Goal: Navigation & Orientation: Understand site structure

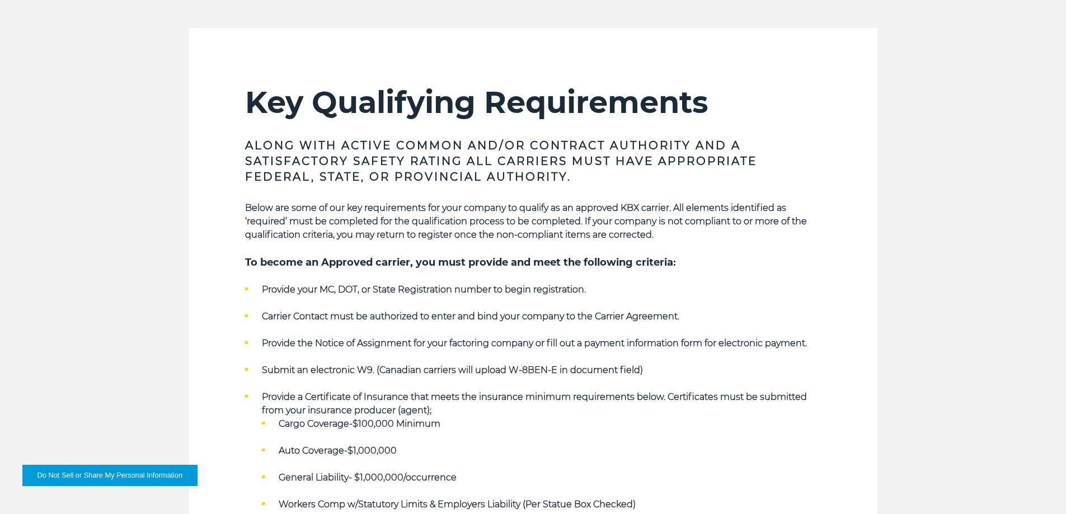
scroll to position [363, 0]
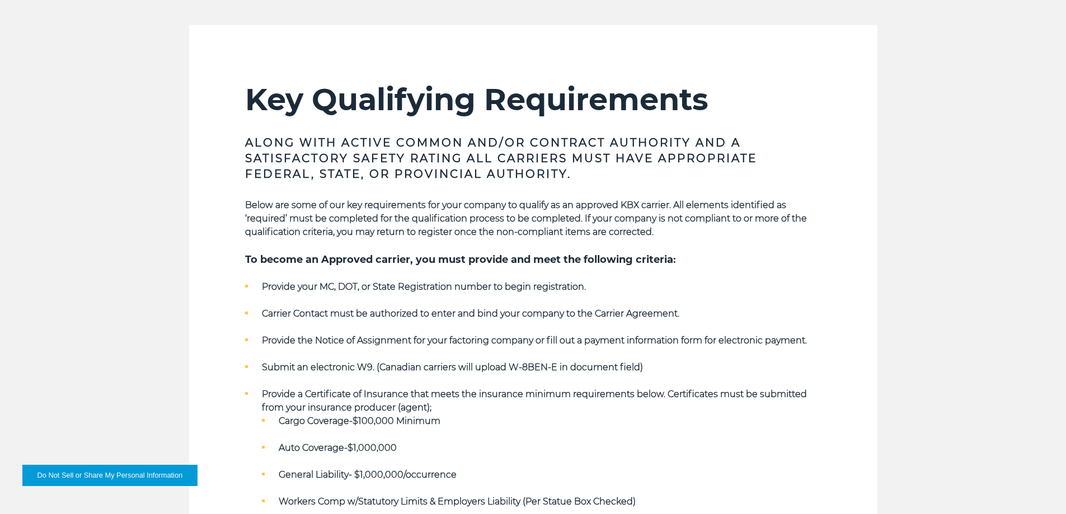
click at [209, 421] on section "Key Qualifying Requirements Along with Active Common and/or Contract Authority …" at bounding box center [533, 372] width 689 height 695
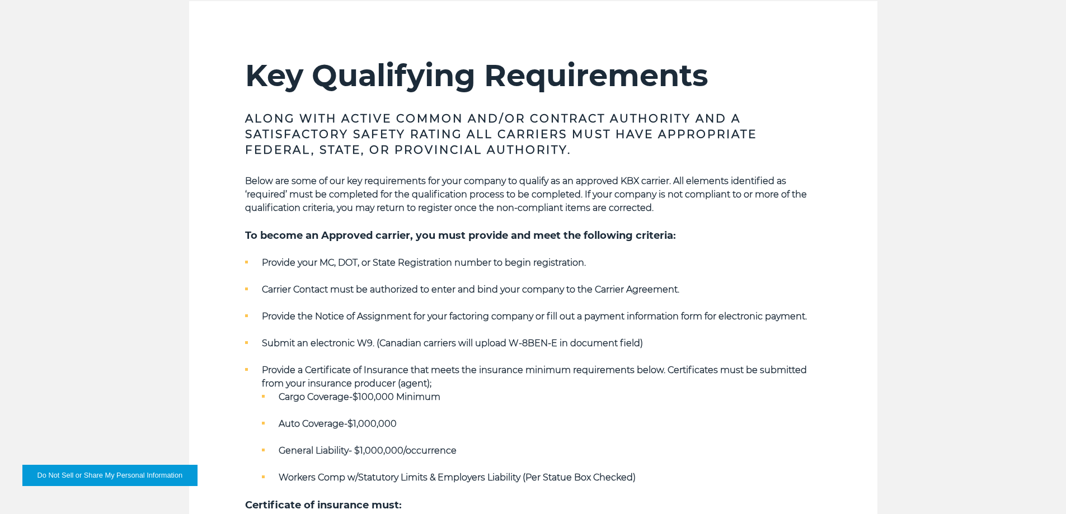
scroll to position [392, 0]
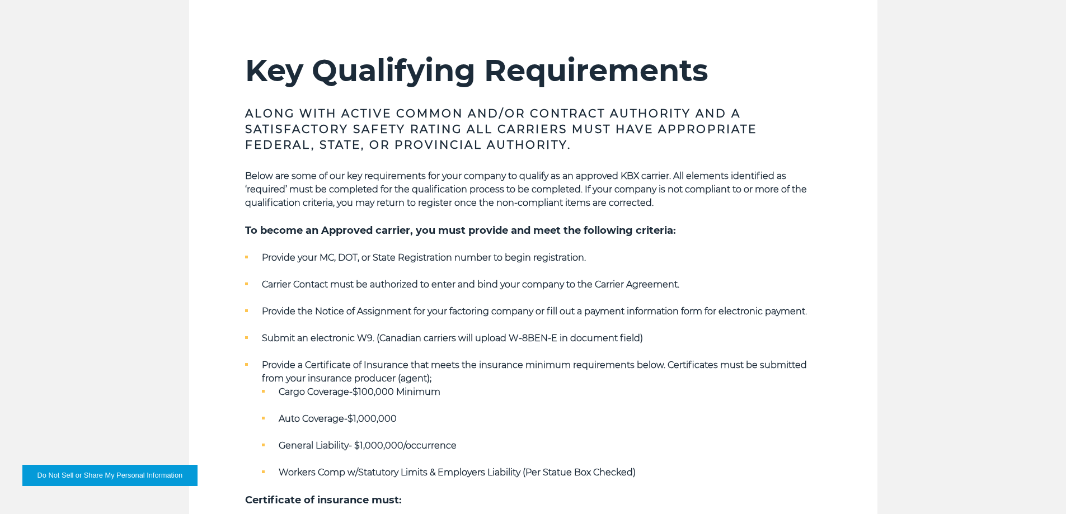
click at [741, 189] on strong "Below are some of our key requirements for your company to qualify as an approv…" at bounding box center [526, 190] width 562 height 38
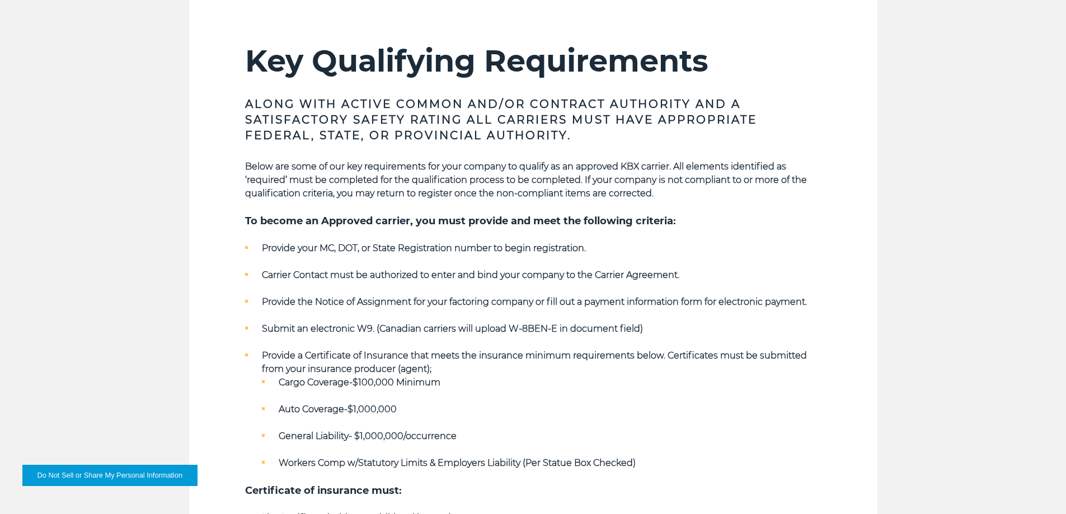
scroll to position [406, 0]
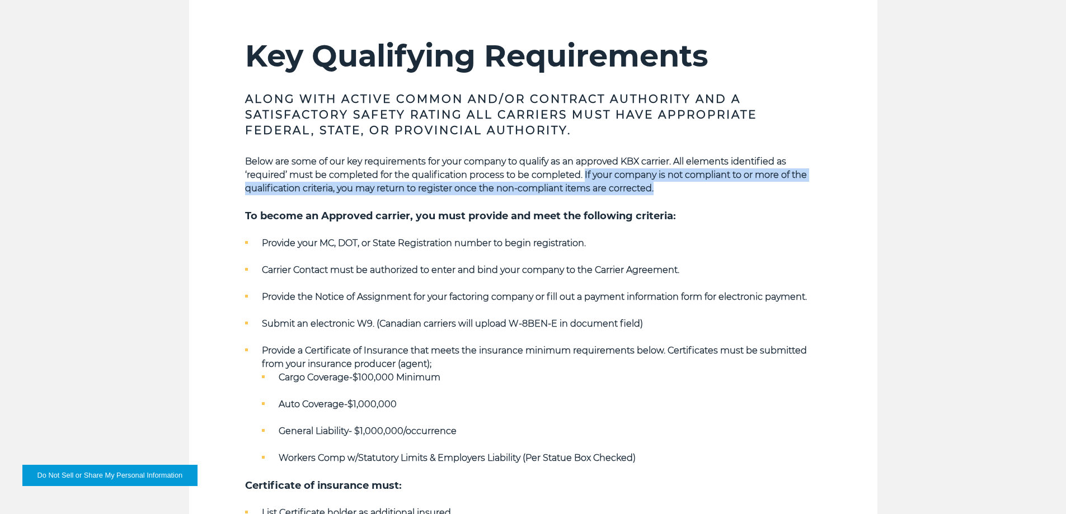
drag, startPoint x: 583, startPoint y: 173, endPoint x: 798, endPoint y: 185, distance: 214.8
click at [798, 185] on p "Below are some of our key requirements for your company to qualify as an approv…" at bounding box center [533, 175] width 577 height 40
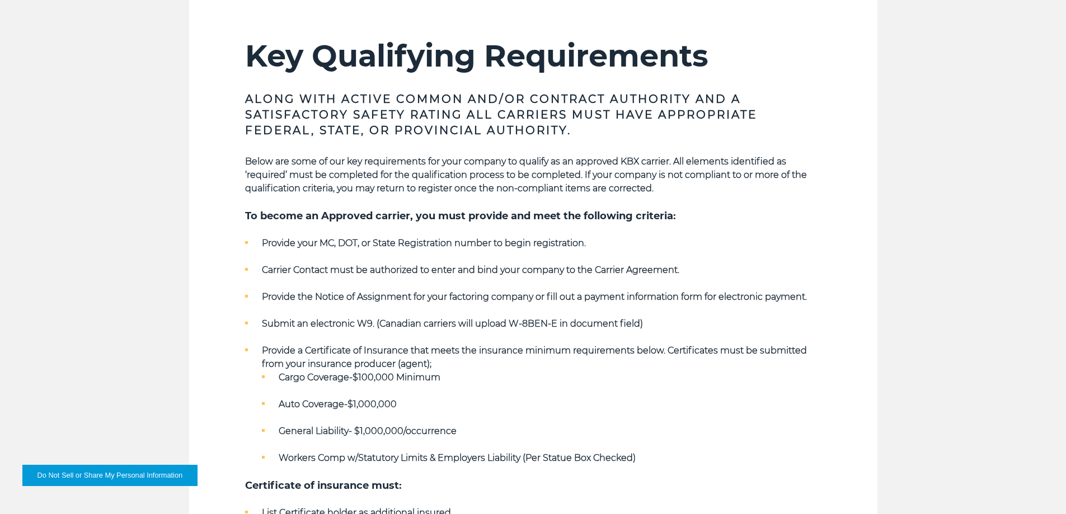
click at [754, 208] on p at bounding box center [533, 201] width 577 height 13
drag, startPoint x: 354, startPoint y: 186, endPoint x: 657, endPoint y: 190, distance: 302.9
click at [657, 190] on p "Below are some of our key requirements for your company to qualify as an approv…" at bounding box center [533, 175] width 577 height 40
click at [682, 194] on p "Below are some of our key requirements for your company to qualify as an approv…" at bounding box center [533, 175] width 577 height 40
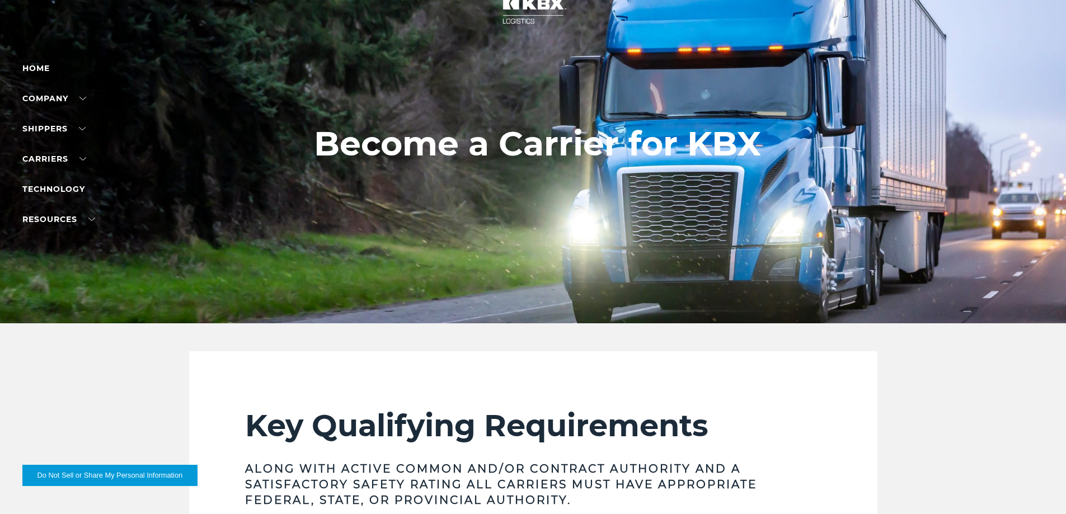
scroll to position [0, 0]
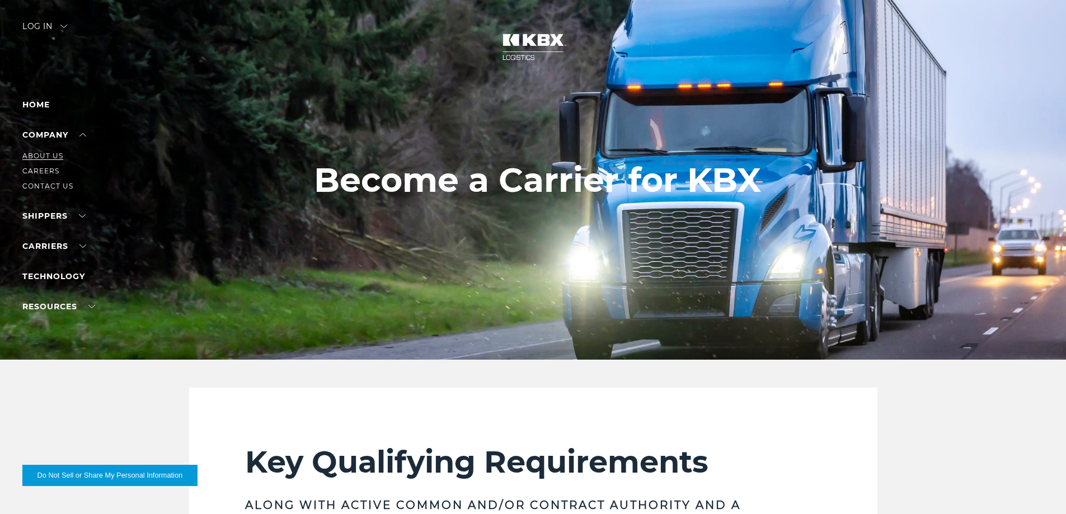
click at [45, 153] on link "About Us" at bounding box center [42, 156] width 41 height 8
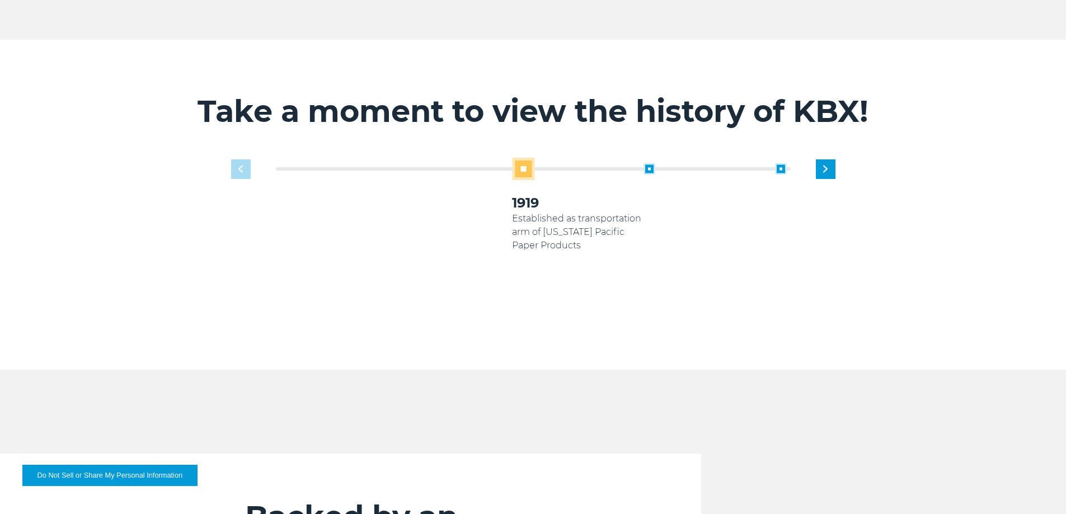
scroll to position [729, 0]
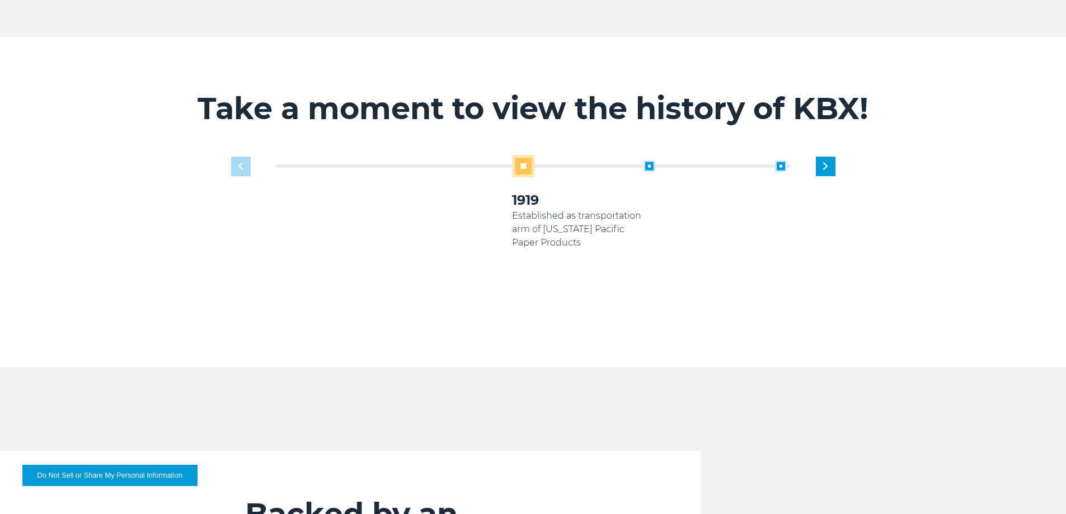
click at [233, 155] on div "1919 Established as transportation arm of Georgia Pacific Paper Products 2005 2…" at bounding box center [534, 244] width 616 height 179
click at [527, 155] on span at bounding box center [523, 166] width 22 height 22
click at [649, 161] on span at bounding box center [649, 166] width 11 height 11
click at [391, 161] on div "2005 Koch Industries acquires Georgia Pacific" at bounding box center [447, 199] width 132 height 76
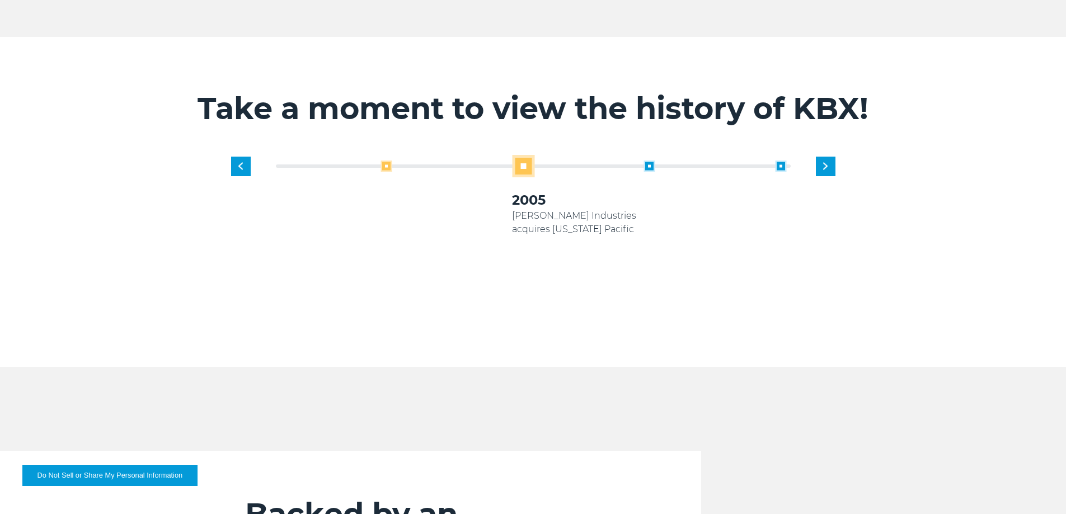
click at [390, 161] on span at bounding box center [386, 166] width 11 height 11
click at [650, 161] on span at bounding box center [649, 166] width 11 height 11
click at [649, 161] on span at bounding box center [649, 166] width 11 height 11
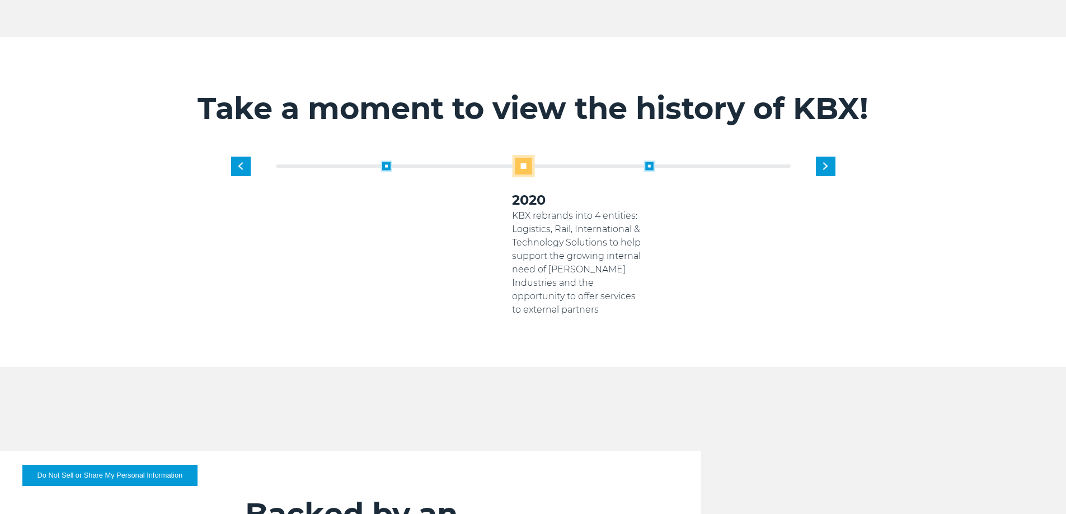
click at [649, 161] on span at bounding box center [649, 166] width 11 height 11
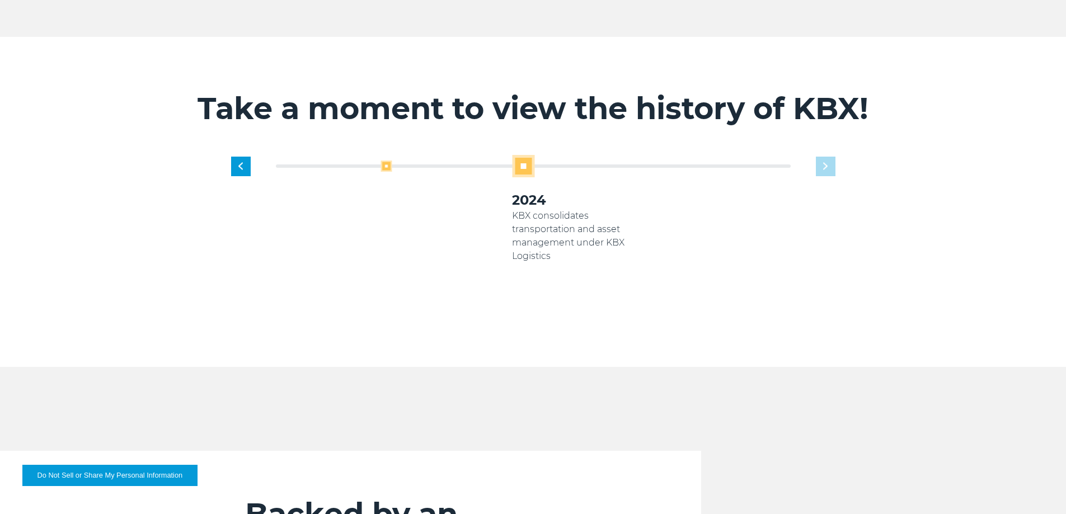
click at [388, 161] on span at bounding box center [386, 166] width 11 height 11
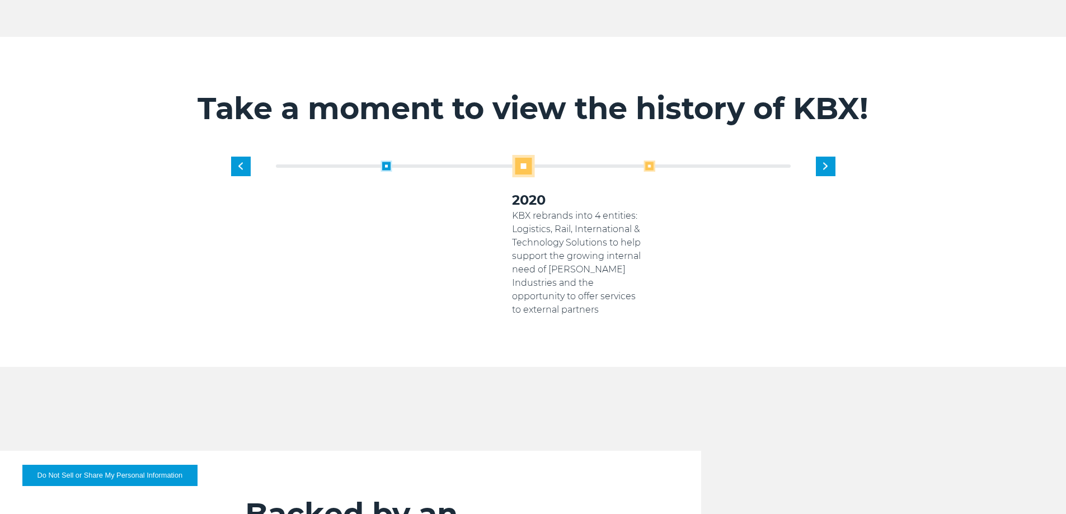
click at [651, 161] on span at bounding box center [649, 166] width 11 height 11
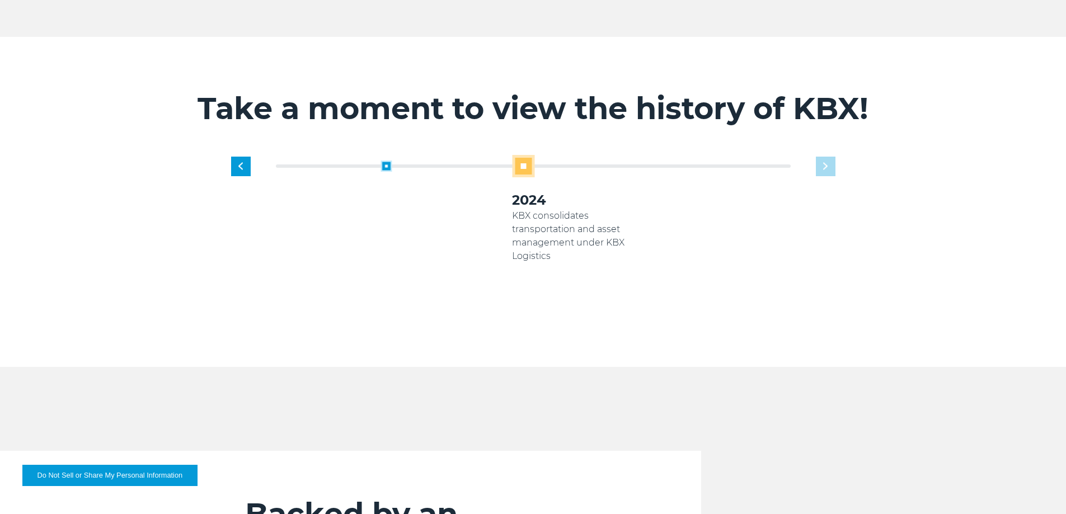
click at [820, 155] on div "1919 Established as transportation arm of Georgia Pacific Paper Products 2005 K…" at bounding box center [578, 236] width 526 height 162
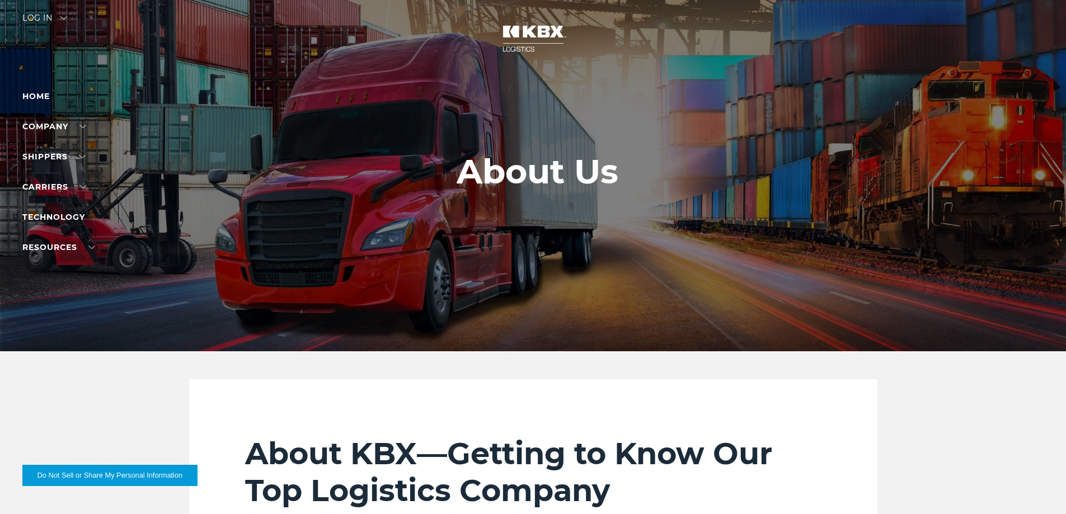
scroll to position [0, 0]
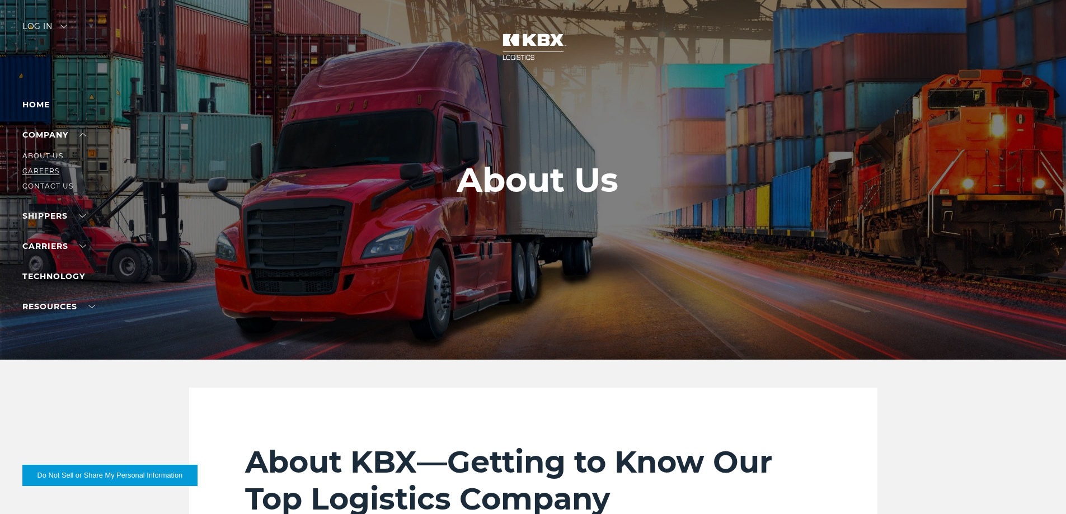
click at [51, 169] on link "Careers" at bounding box center [40, 171] width 37 height 8
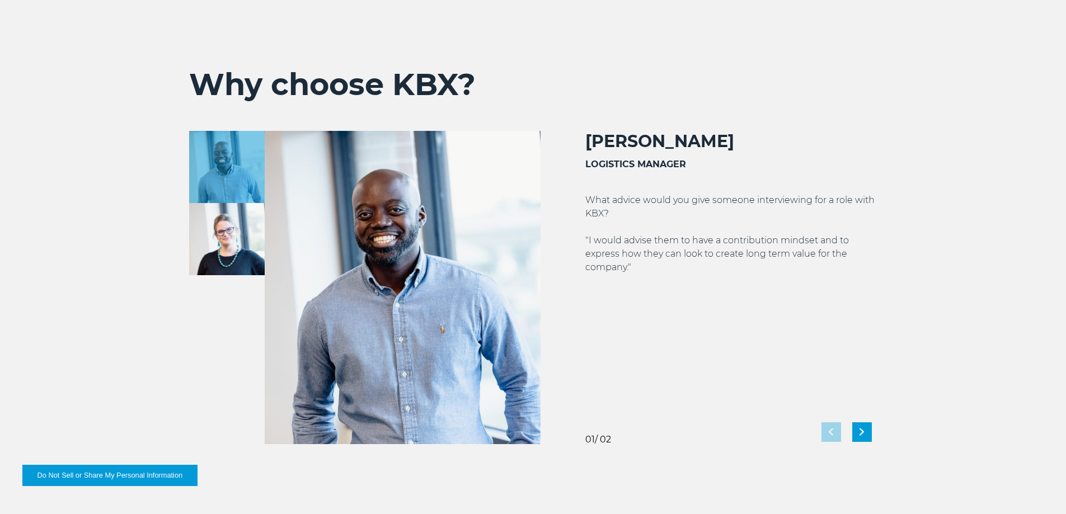
scroll to position [1984, 0]
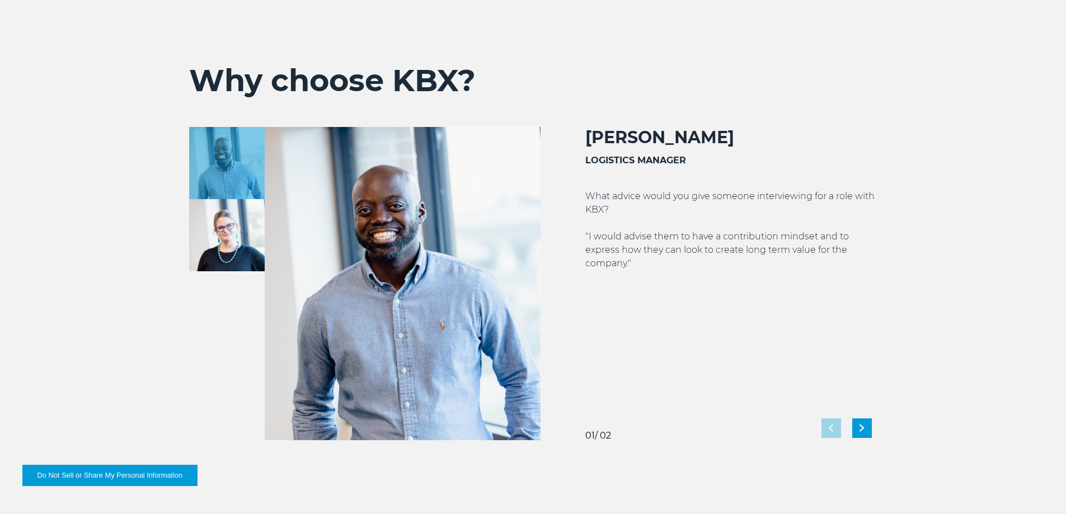
click at [205, 249] on img at bounding box center [227, 235] width 76 height 72
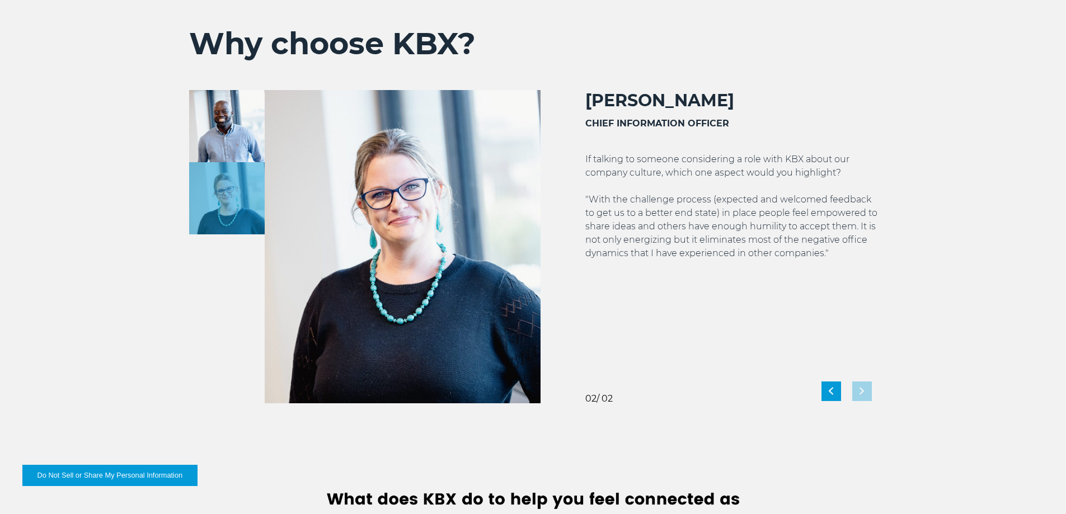
scroll to position [2025, 0]
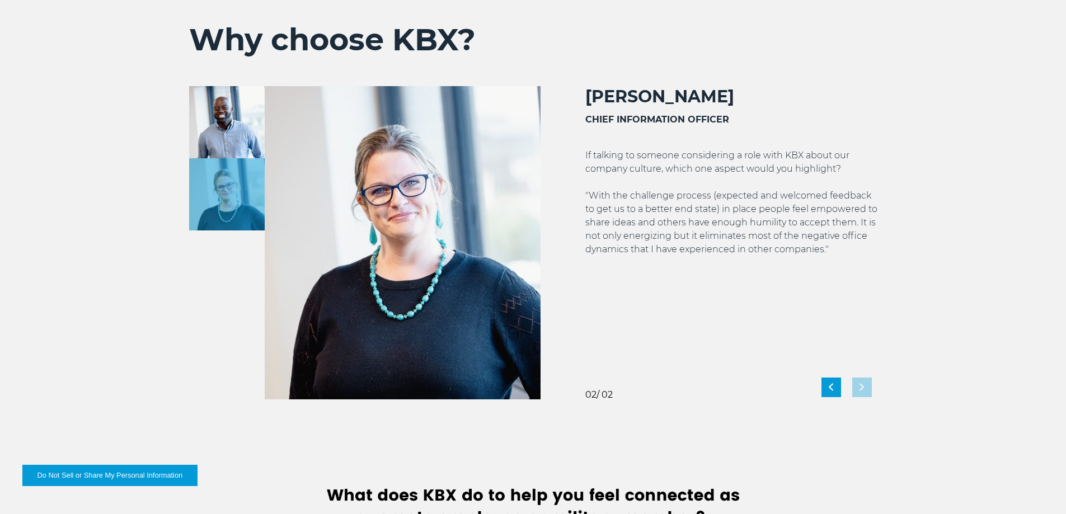
click at [208, 126] on img at bounding box center [227, 122] width 76 height 72
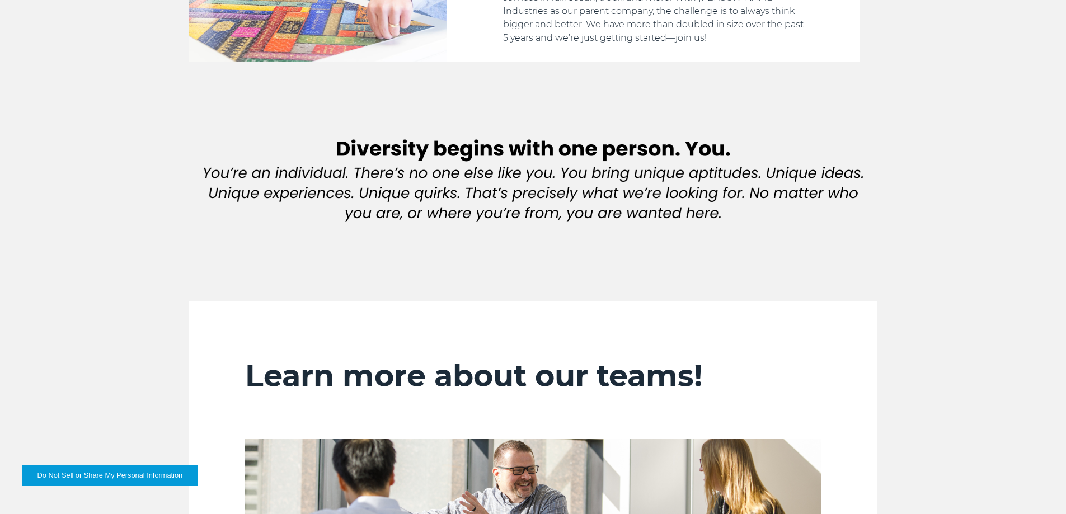
scroll to position [0, 0]
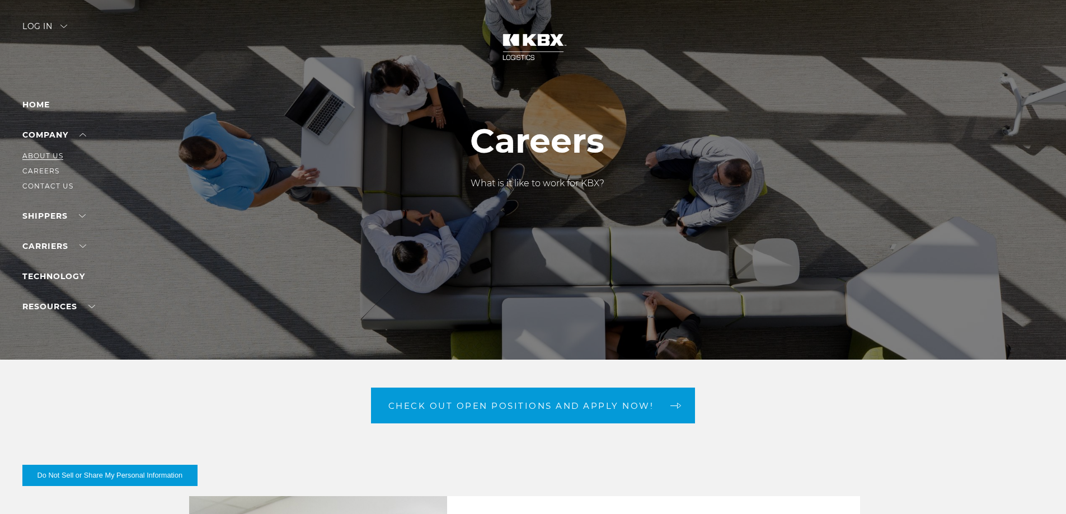
click at [44, 157] on link "About Us" at bounding box center [42, 156] width 41 height 8
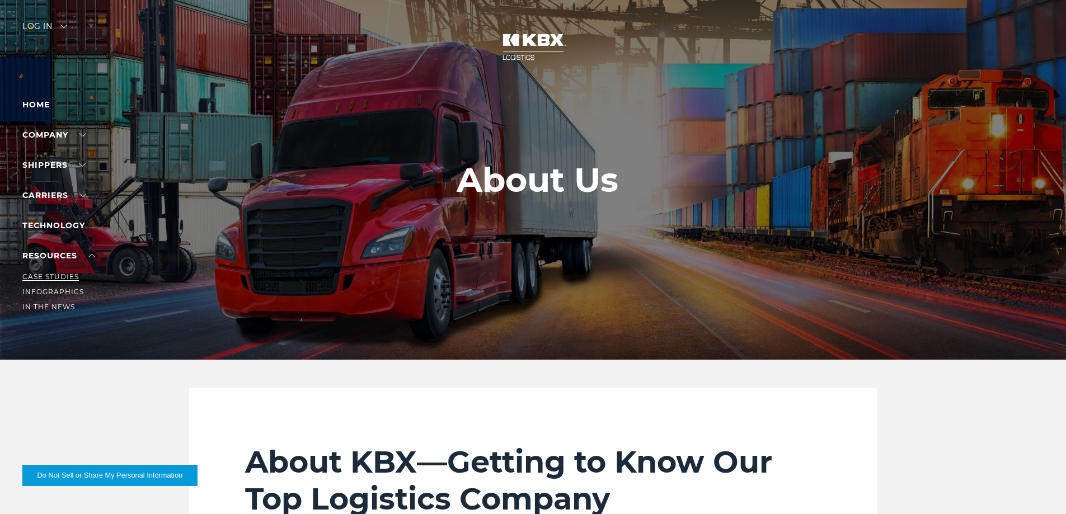
click at [54, 274] on link "Case Studies" at bounding box center [50, 277] width 57 height 8
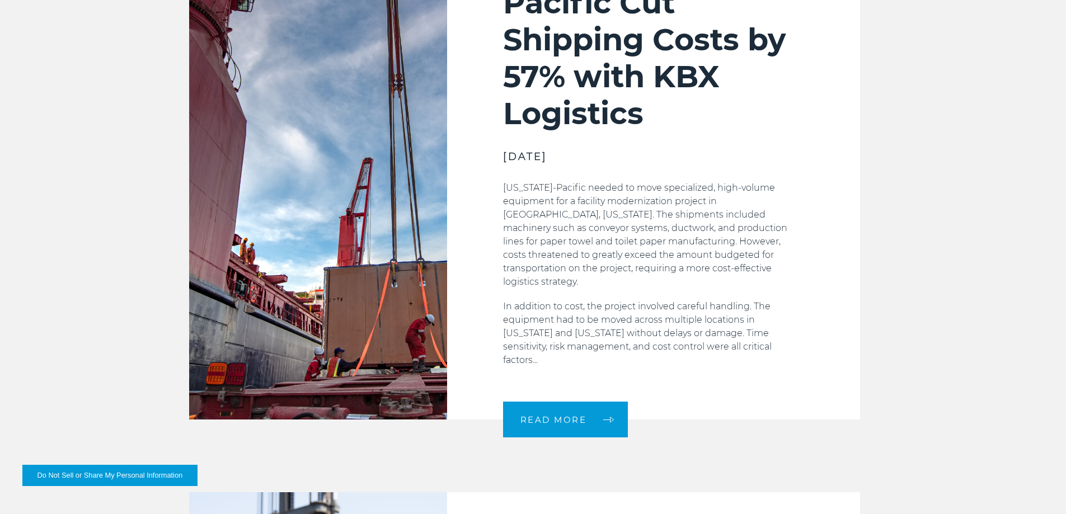
scroll to position [1008, 0]
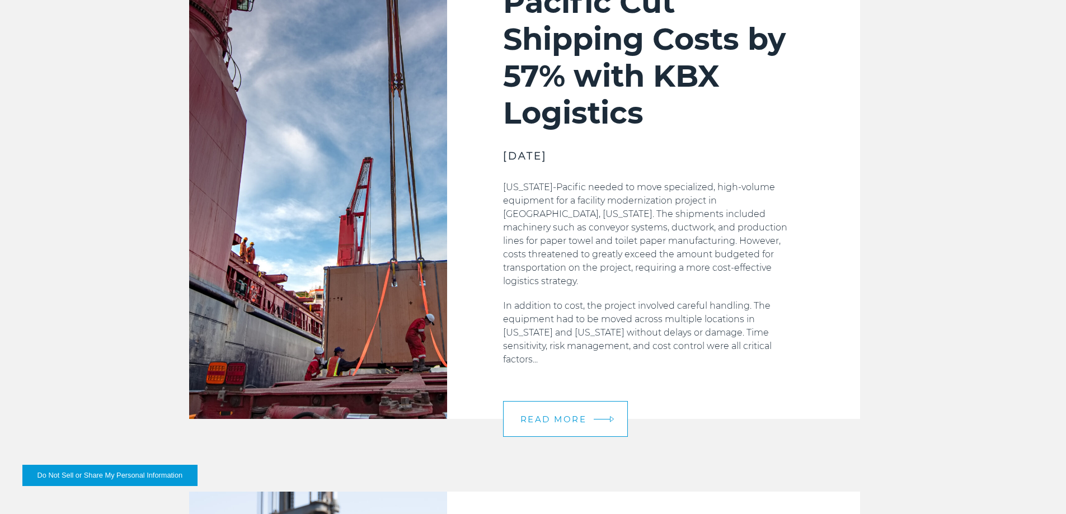
click at [539, 415] on span "READ MORE" at bounding box center [554, 419] width 67 height 8
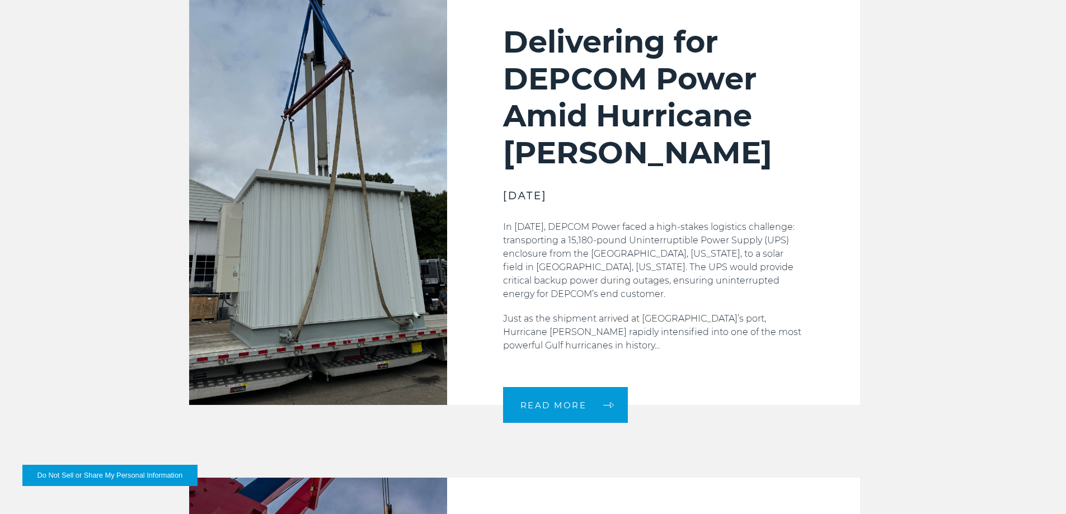
scroll to position [392, 0]
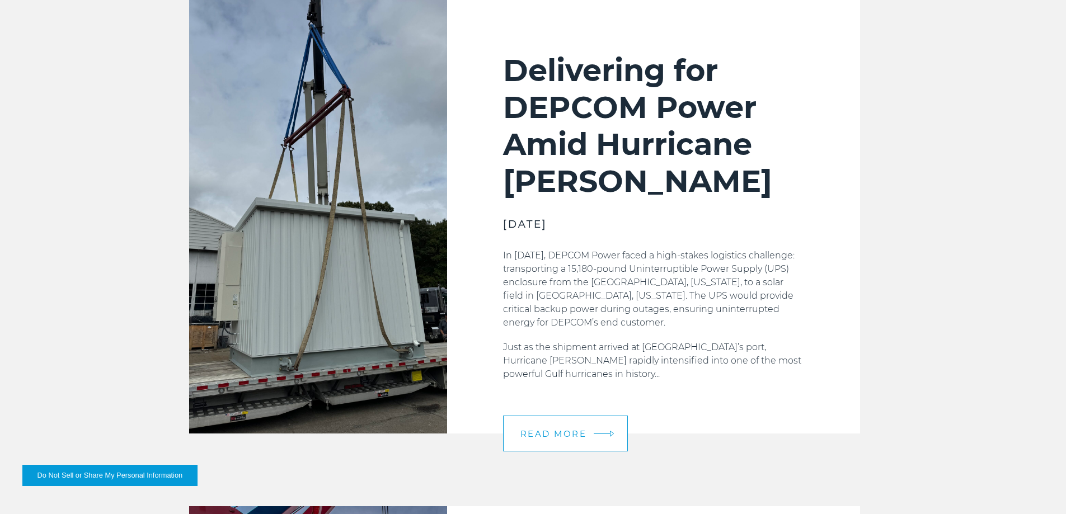
click at [544, 427] on link "READ MORE" at bounding box center [565, 434] width 125 height 36
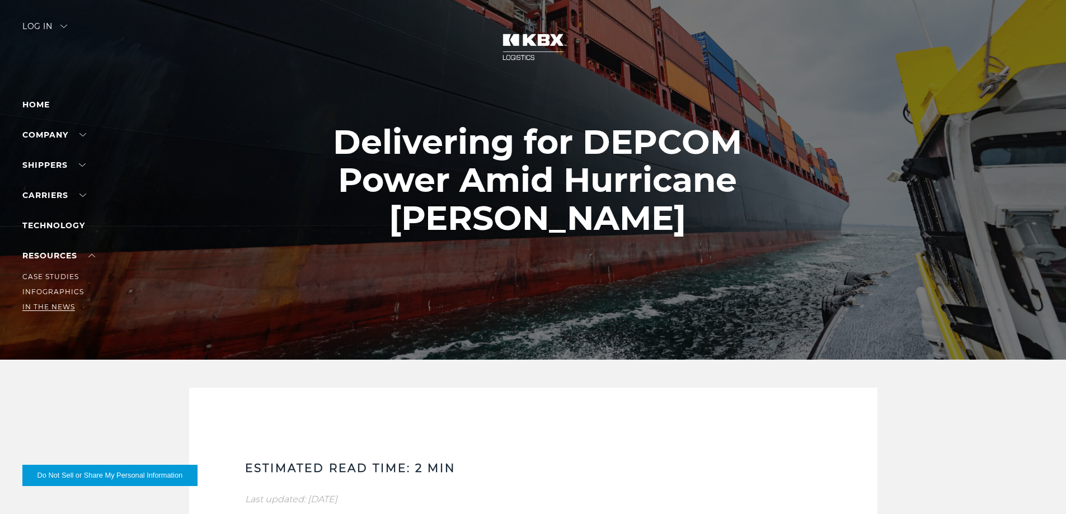
click at [69, 308] on link "In The News" at bounding box center [48, 307] width 53 height 8
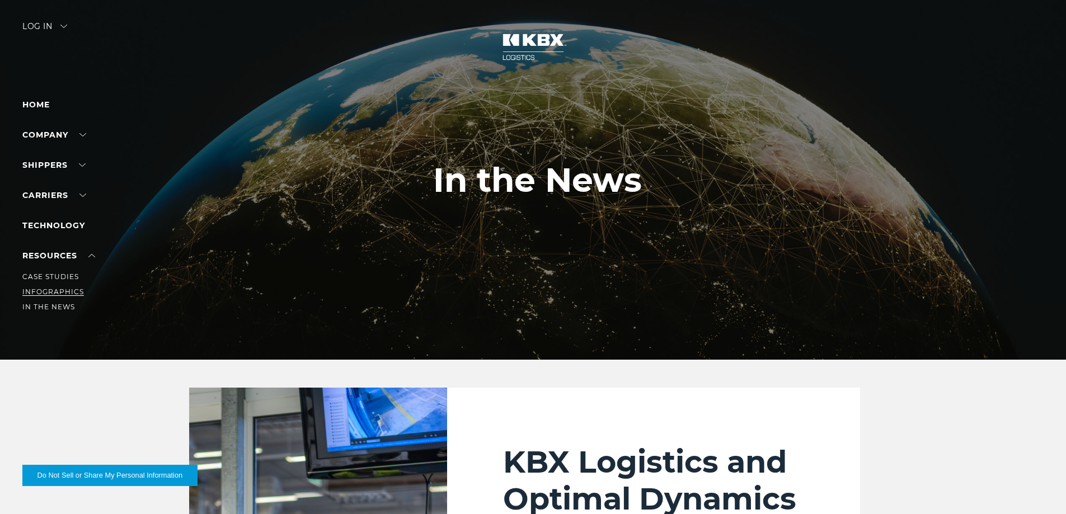
click at [68, 290] on link "Infographics" at bounding box center [53, 292] width 62 height 8
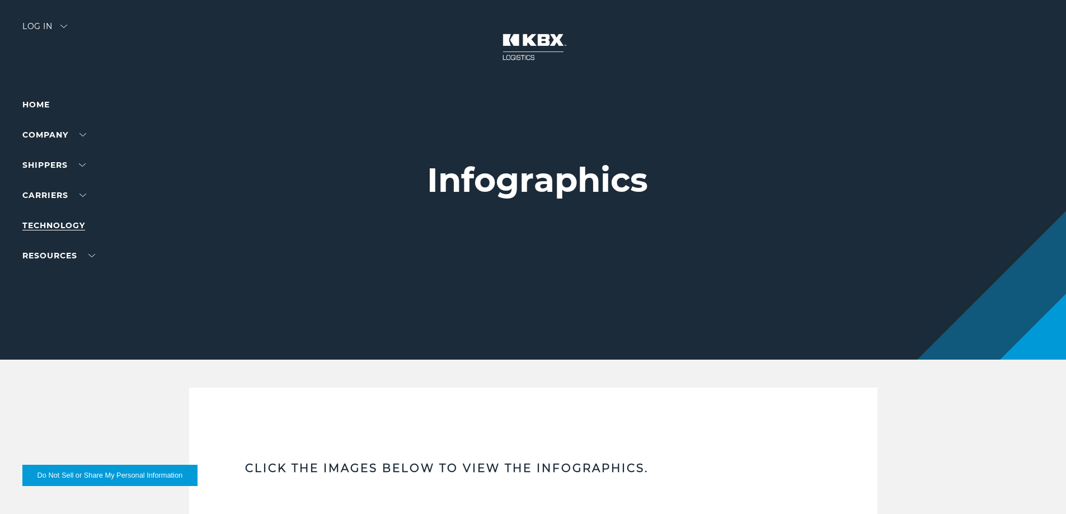
click at [58, 228] on link "Technology" at bounding box center [53, 226] width 63 height 10
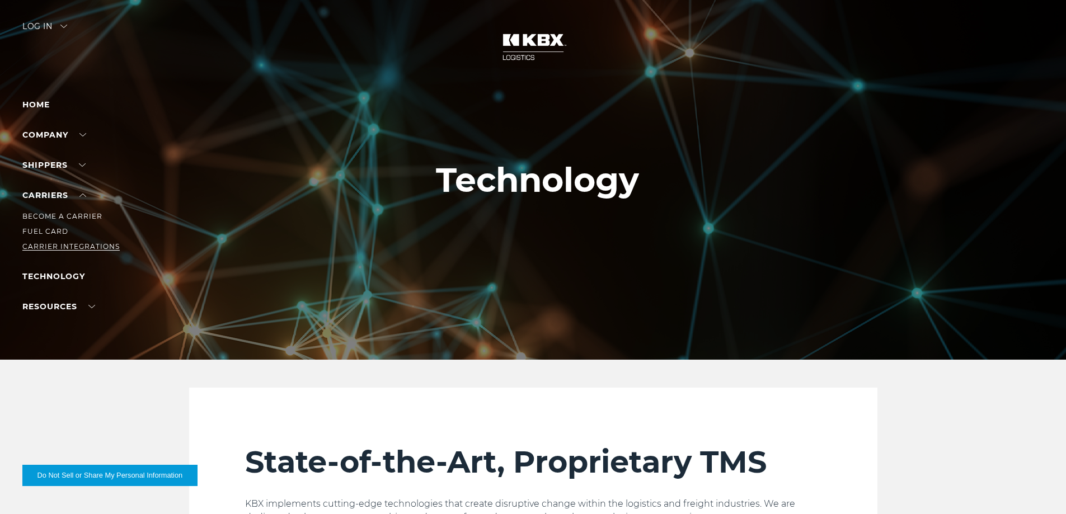
click at [63, 244] on link "Carrier Integrations" at bounding box center [70, 246] width 97 height 8
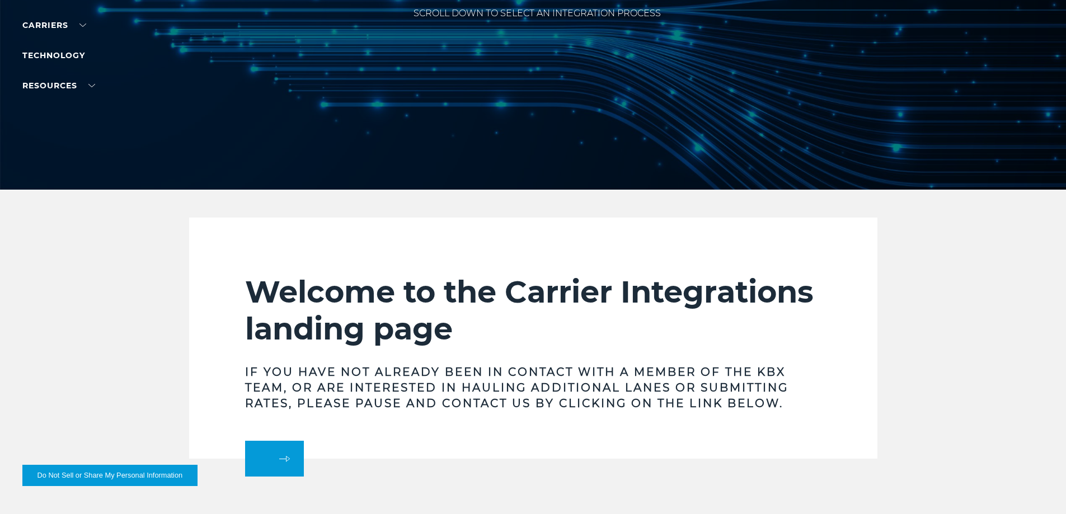
scroll to position [118, 0]
